Goal: Check status: Check status

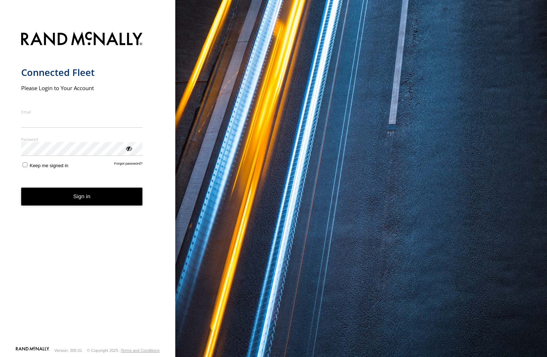
type input "**********"
click at [73, 203] on button "Sign in" at bounding box center [81, 197] width 121 height 18
drag, startPoint x: 83, startPoint y: 237, endPoint x: 85, endPoint y: 217, distance: 19.8
click at [83, 237] on form "**********" at bounding box center [87, 186] width 133 height 318
click at [86, 192] on button "Sign in" at bounding box center [81, 197] width 121 height 18
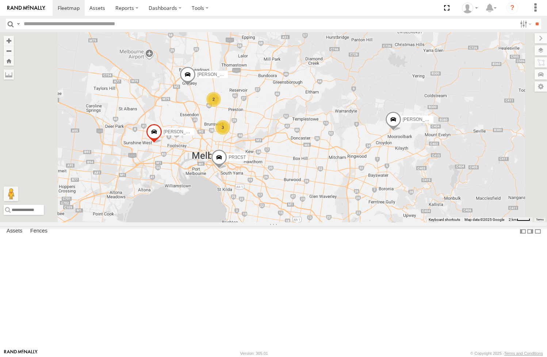
click at [0, 0] on span at bounding box center [0, 0] width 0 height 0
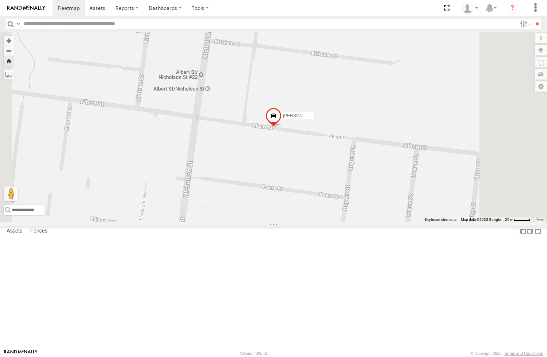
click at [0, 0] on span at bounding box center [0, 0] width 0 height 0
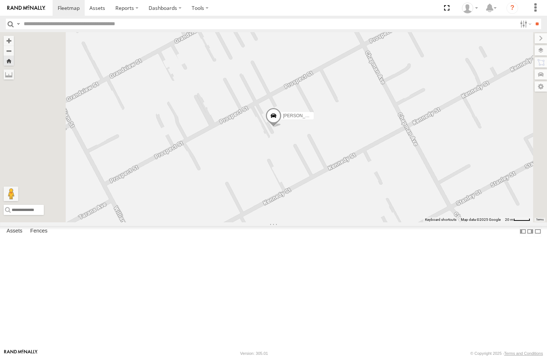
click at [0, 0] on span at bounding box center [0, 0] width 0 height 0
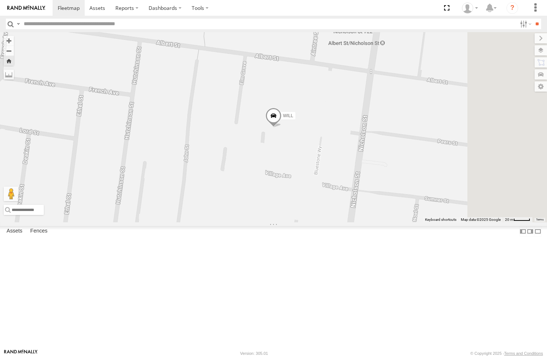
click at [0, 0] on span at bounding box center [0, 0] width 0 height 0
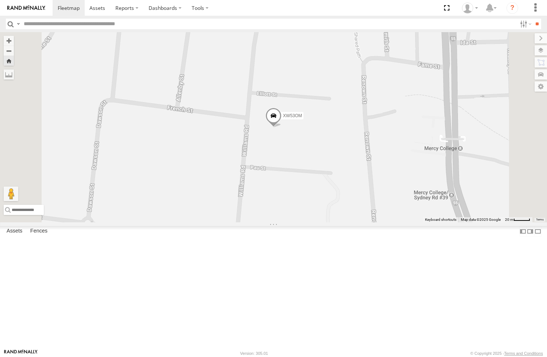
click at [0, 0] on span at bounding box center [0, 0] width 0 height 0
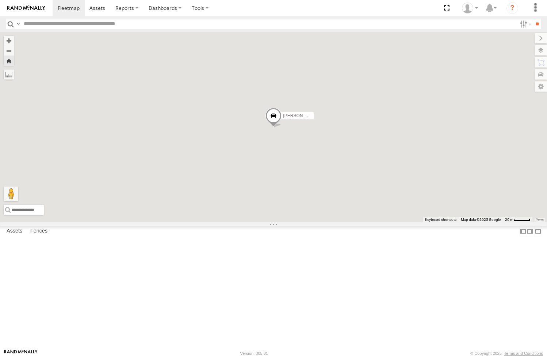
click at [0, 0] on span at bounding box center [0, 0] width 0 height 0
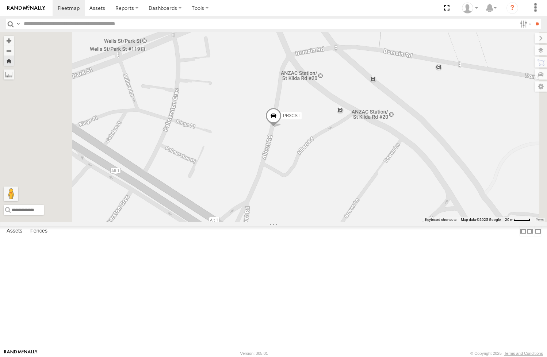
click at [0, 0] on span at bounding box center [0, 0] width 0 height 0
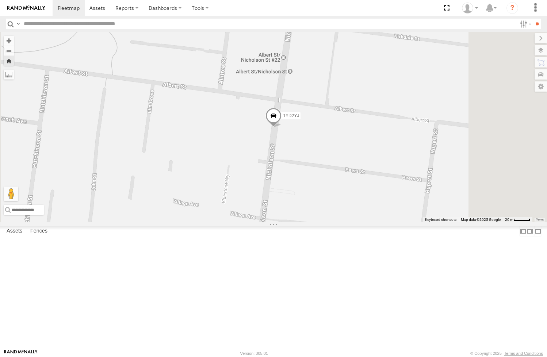
click at [0, 0] on span at bounding box center [0, 0] width 0 height 0
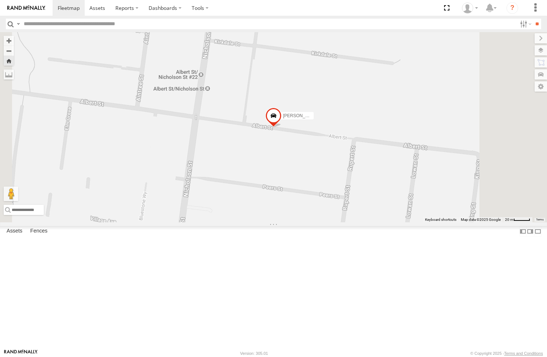
click at [0, 0] on span at bounding box center [0, 0] width 0 height 0
